Goal: Task Accomplishment & Management: Manage account settings

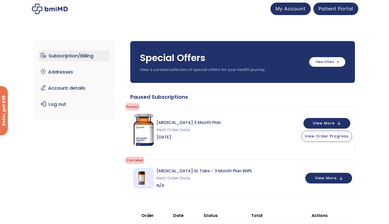
click at [205, 121] on span "Sermorelin 3 Month Plan" at bounding box center [188, 122] width 64 height 7
click at [315, 137] on span "View Order Progress" at bounding box center [327, 135] width 44 height 5
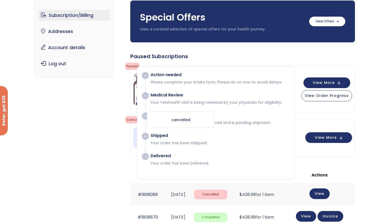
scroll to position [44, 0]
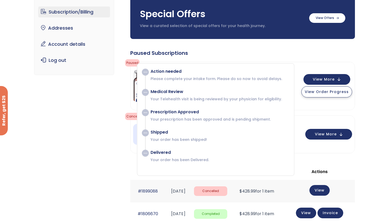
click at [314, 94] on span "View Order Progress" at bounding box center [327, 91] width 44 height 5
click at [90, 102] on div "Subscription/Billing bmiRewards Addresses Account details Submit a Review Log o…" at bounding box center [194, 170] width 321 height 367
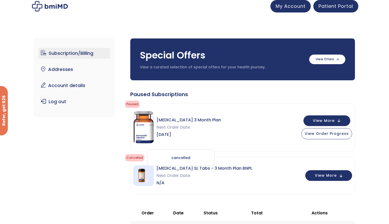
scroll to position [0, 0]
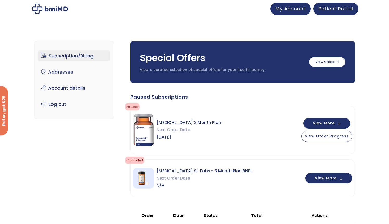
click at [221, 117] on div "Sermorelin 3 Month Plan Next Order Date Aug 10, 2025 View More View Order Progr…" at bounding box center [242, 130] width 224 height 48
click at [185, 123] on span "Sermorelin 3 Month Plan" at bounding box center [188, 122] width 64 height 7
click at [140, 121] on img at bounding box center [143, 130] width 21 height 32
click at [184, 124] on span "Sermorelin 3 Month Plan" at bounding box center [188, 122] width 64 height 7
click at [322, 124] on span "View More" at bounding box center [324, 122] width 22 height 3
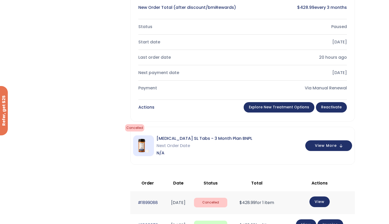
scroll to position [205, 0]
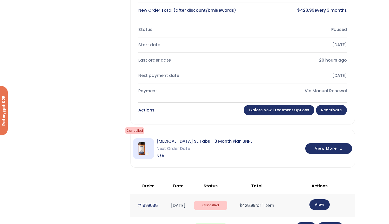
click at [325, 113] on link "Reactivate" at bounding box center [331, 110] width 31 height 10
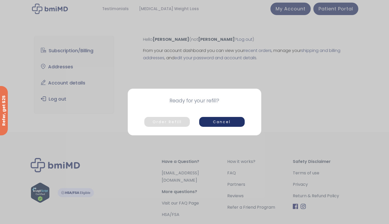
click at [151, 121] on button "Order Refill" at bounding box center [166, 122] width 45 height 10
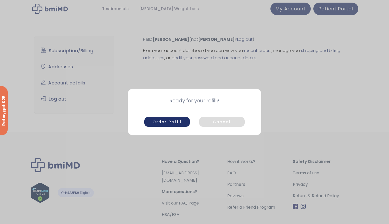
click at [219, 121] on button "Cancel" at bounding box center [221, 122] width 45 height 10
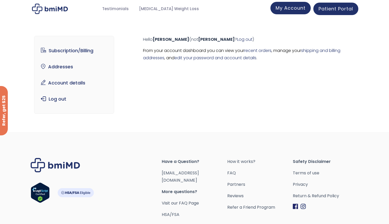
click at [302, 12] on link "My Account" at bounding box center [290, 8] width 40 height 12
click at [79, 53] on link "Subscription/Billing" at bounding box center [74, 50] width 72 height 11
click at [42, 50] on link "Subscription/Billing" at bounding box center [74, 50] width 72 height 11
click at [65, 51] on link "Subscription/Billing" at bounding box center [74, 50] width 72 height 11
click at [38, 8] on img at bounding box center [50, 9] width 36 height 10
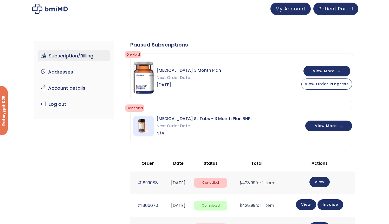
click at [162, 70] on span "Sermorelin 3 Month Plan" at bounding box center [188, 70] width 64 height 7
click at [142, 76] on img at bounding box center [143, 78] width 21 height 32
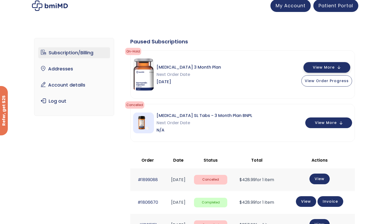
click at [335, 72] on button "View More" at bounding box center [326, 67] width 47 height 11
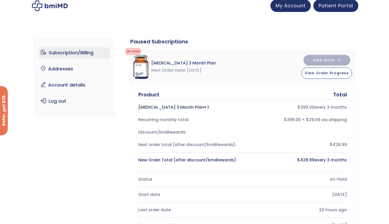
click at [198, 71] on span "Nov 10, 2025" at bounding box center [194, 70] width 15 height 7
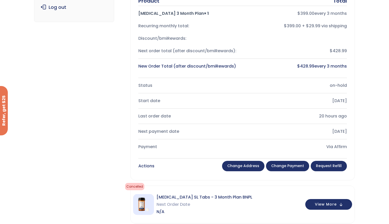
scroll to position [100, 0]
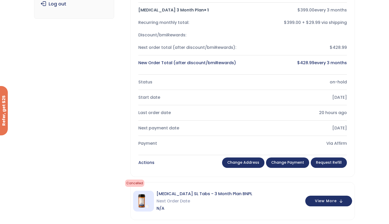
click at [285, 163] on link "Change Payment" at bounding box center [287, 162] width 43 height 10
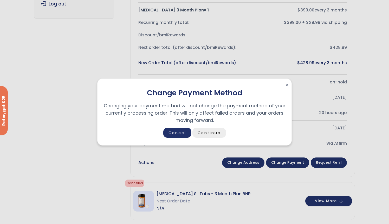
click at [204, 135] on link "Continue" at bounding box center [209, 133] width 34 height 10
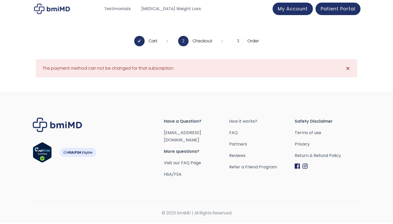
click at [346, 68] on span "✕" at bounding box center [347, 68] width 4 height 7
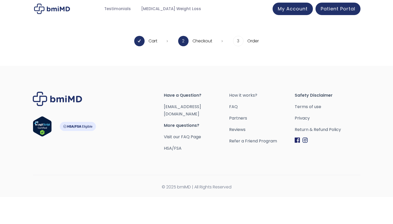
click at [54, 12] on img at bounding box center [52, 9] width 36 height 10
